Goal: Find specific page/section: Find specific page/section

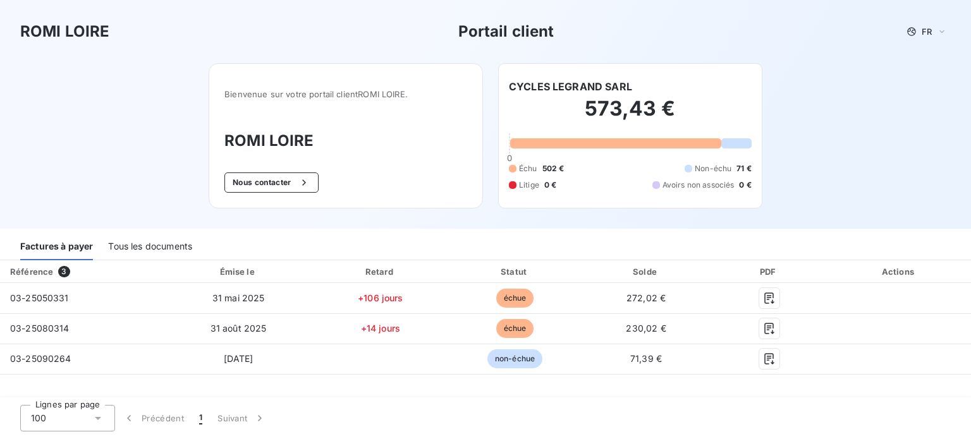
click at [158, 249] on div "Tous les documents" at bounding box center [150, 247] width 84 height 27
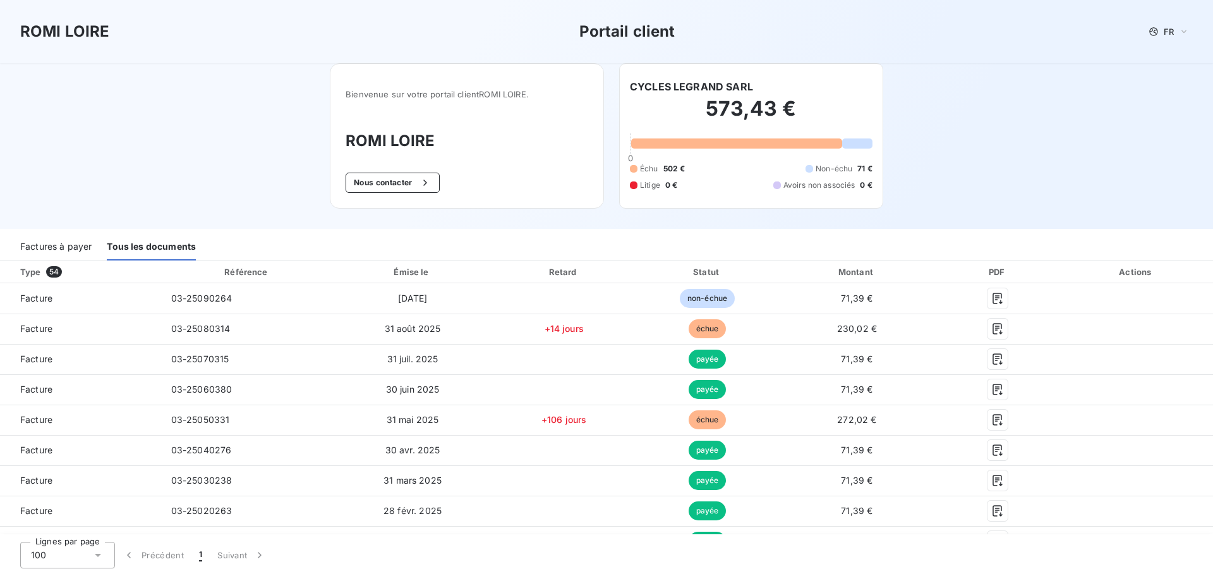
scroll to position [63, 0]
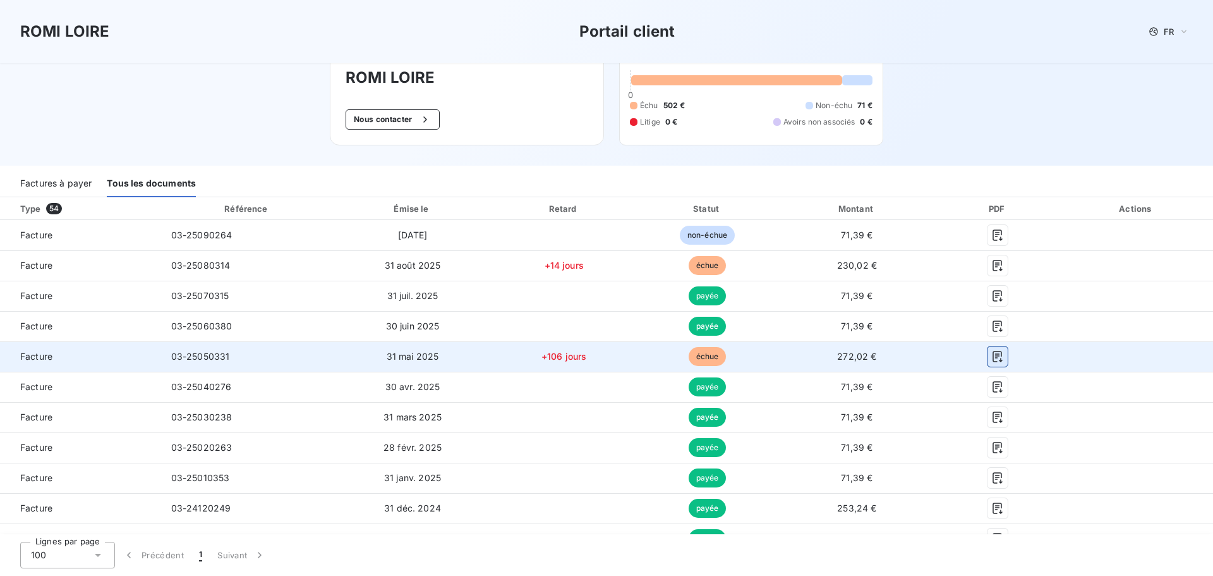
click at [970, 360] on icon "button" at bounding box center [998, 356] width 13 height 13
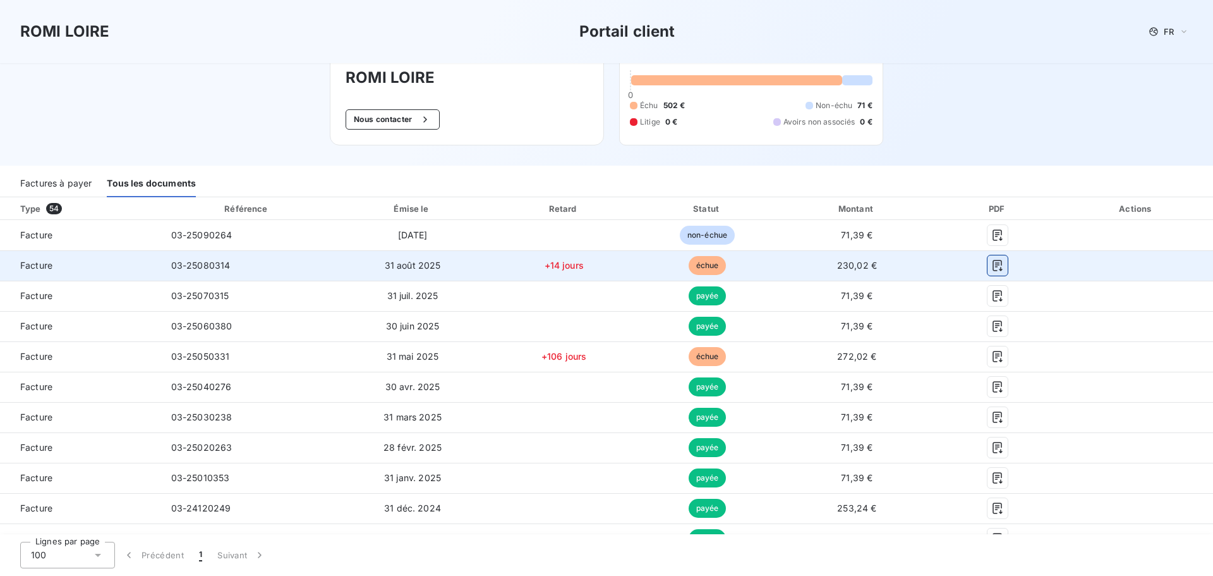
click at [970, 270] on icon "button" at bounding box center [998, 265] width 13 height 13
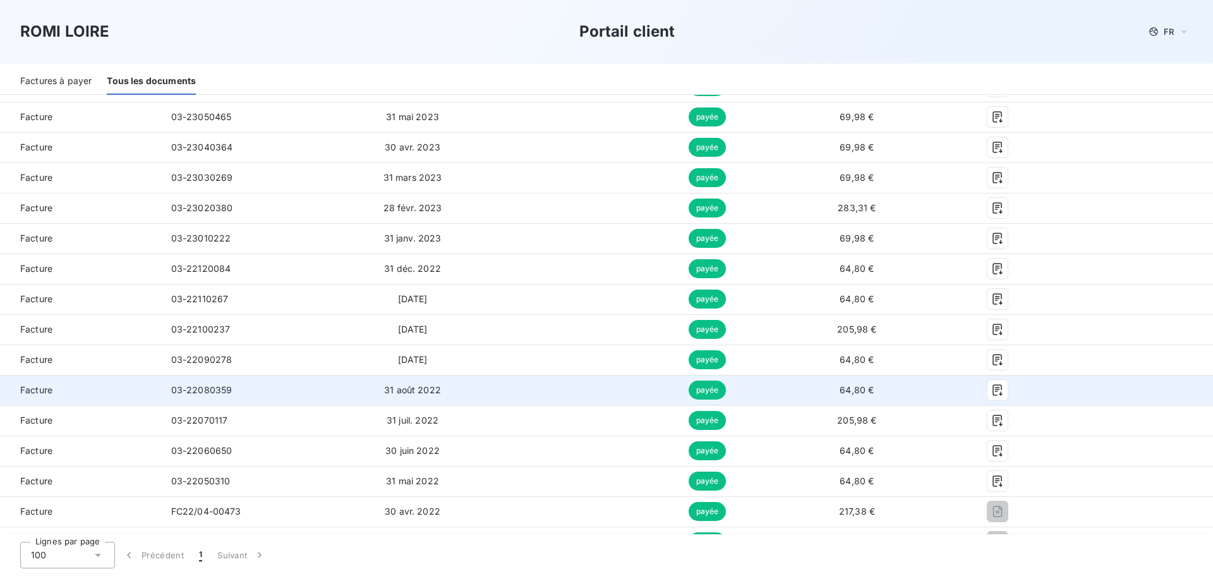
scroll to position [1011, 0]
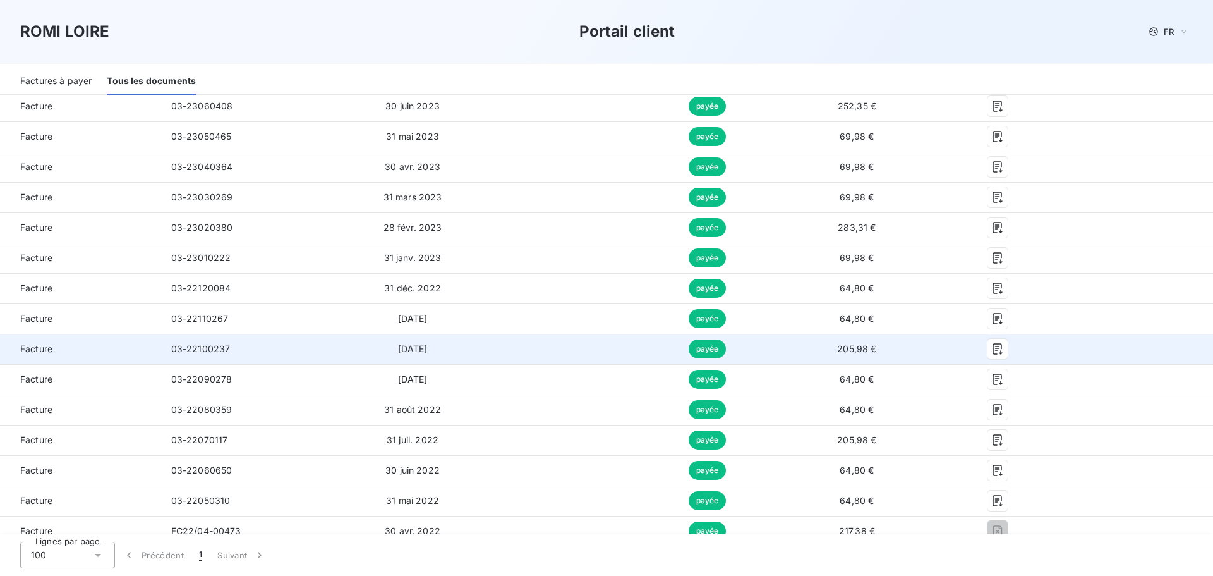
click at [401, 348] on span "[DATE]" at bounding box center [413, 348] width 30 height 11
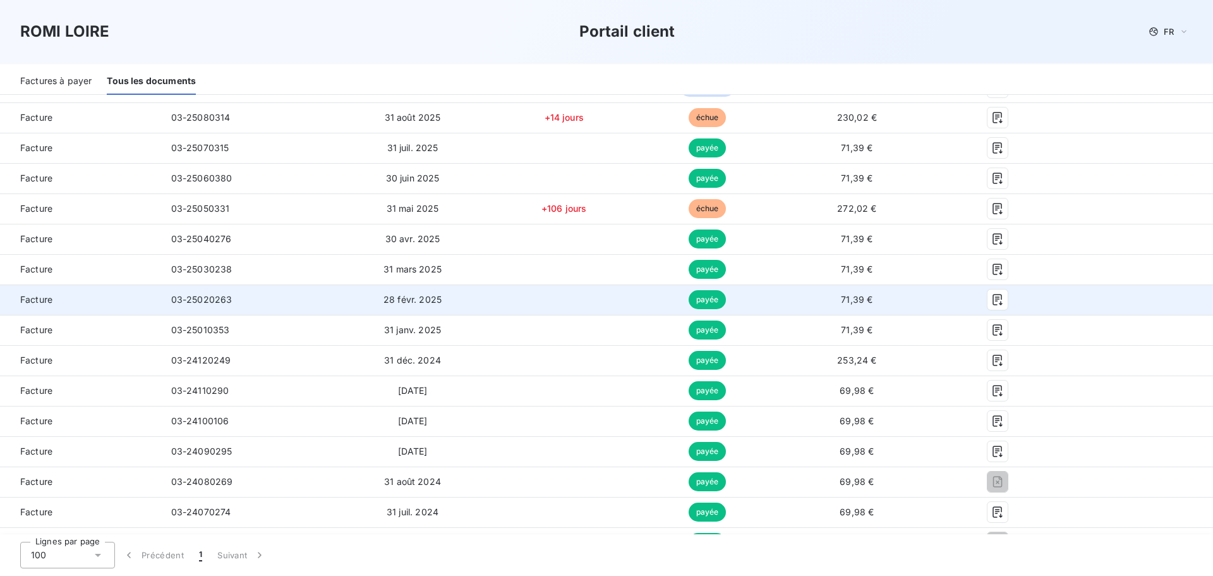
scroll to position [190, 0]
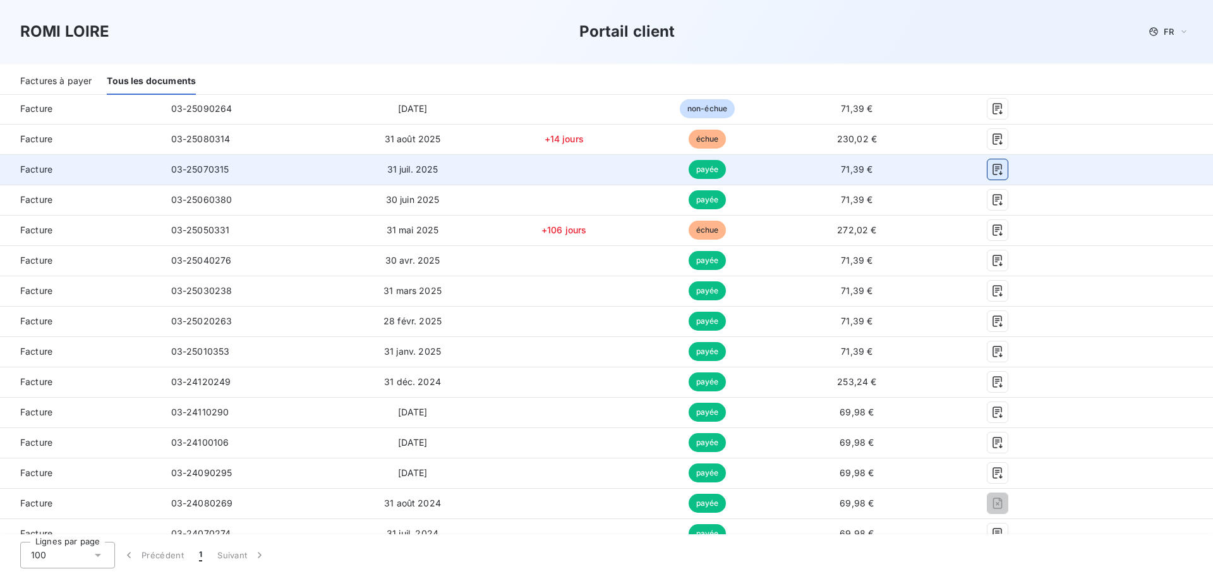
click at [970, 169] on icon "button" at bounding box center [997, 169] width 9 height 11
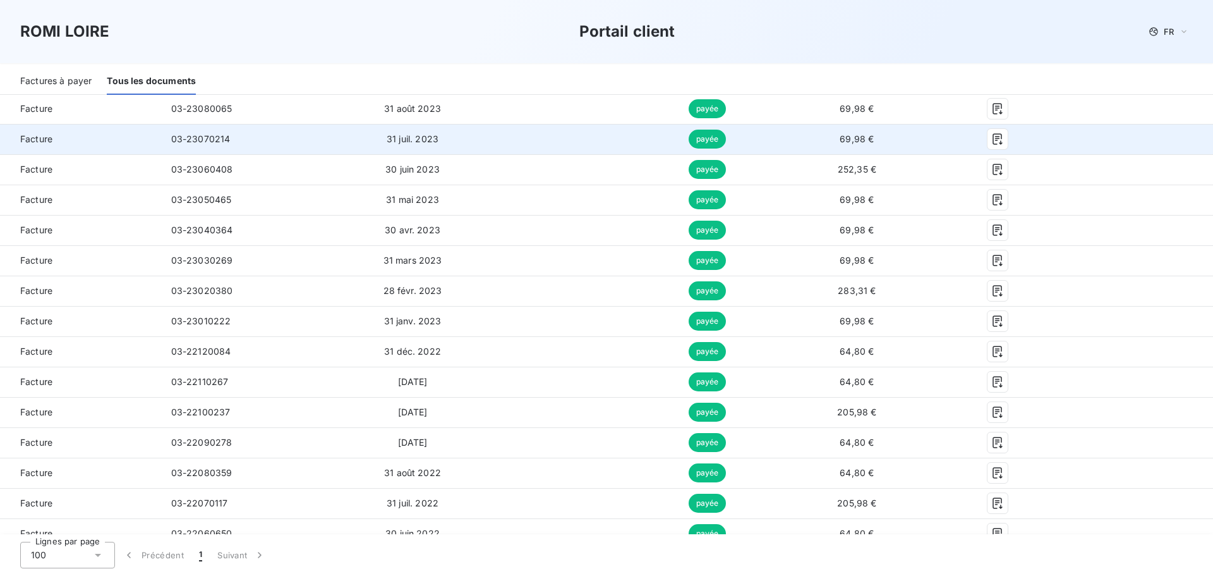
scroll to position [1011, 0]
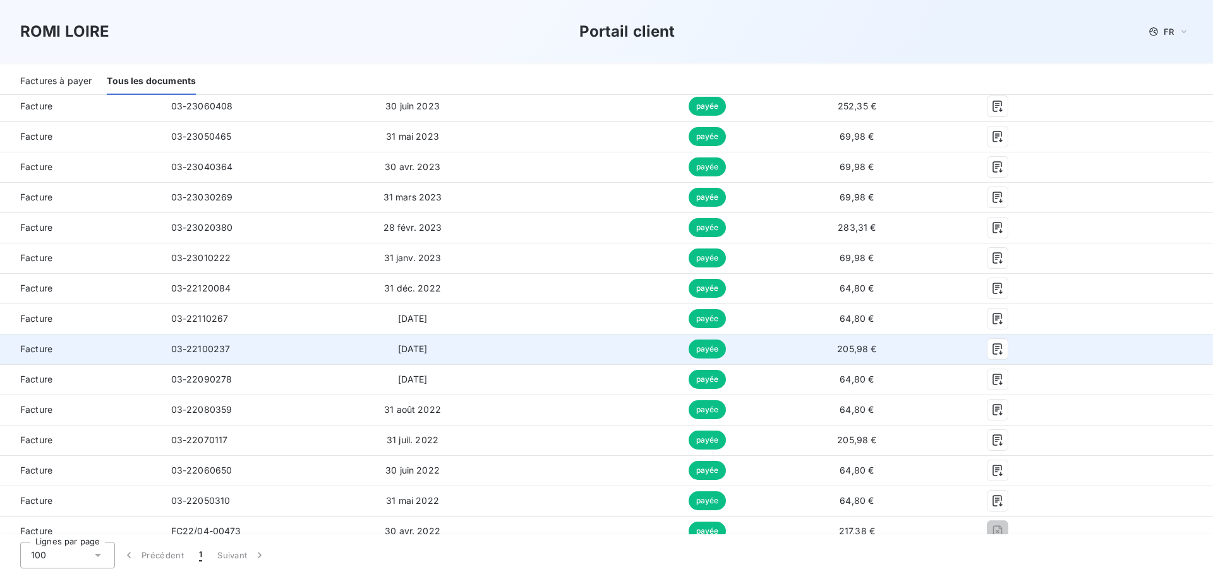
click at [428, 353] on span "[DATE]" at bounding box center [413, 348] width 30 height 11
click at [418, 352] on span "[DATE]" at bounding box center [413, 348] width 30 height 11
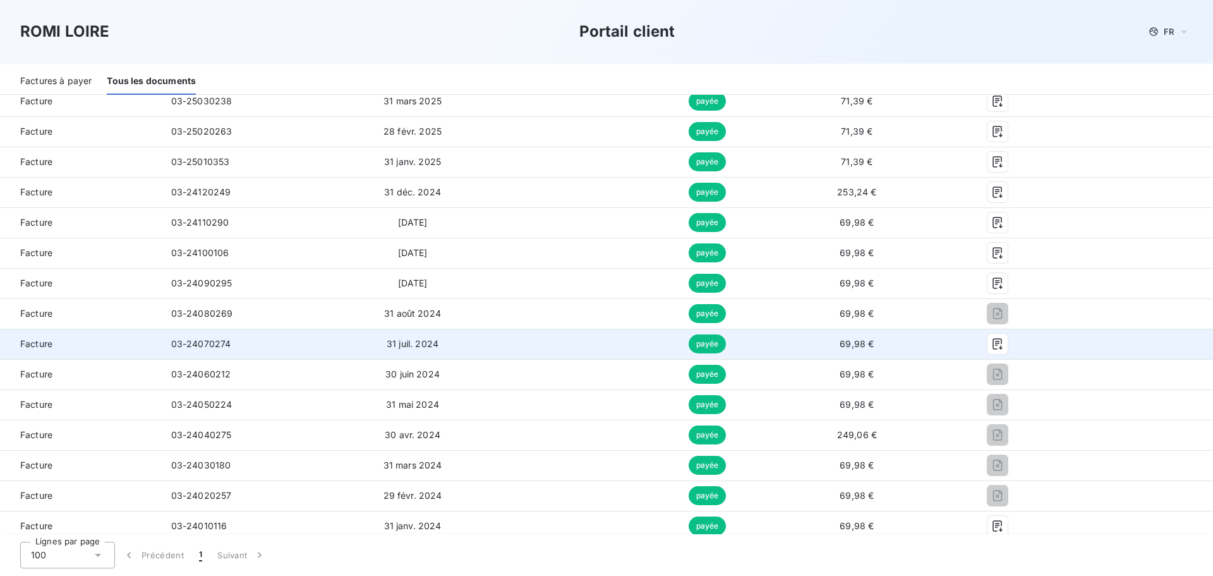
scroll to position [316, 0]
